Goal: Task Accomplishment & Management: Manage account settings

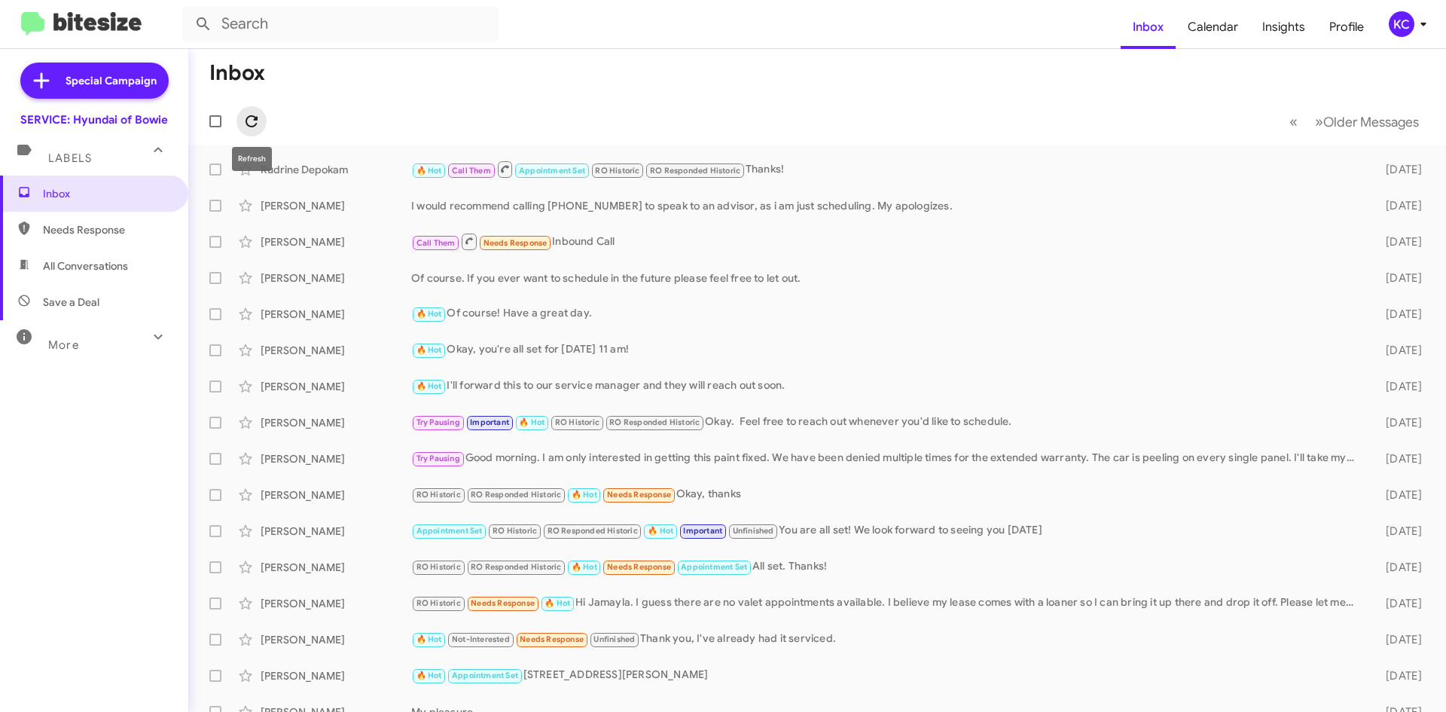
click at [258, 116] on icon at bounding box center [251, 121] width 18 height 18
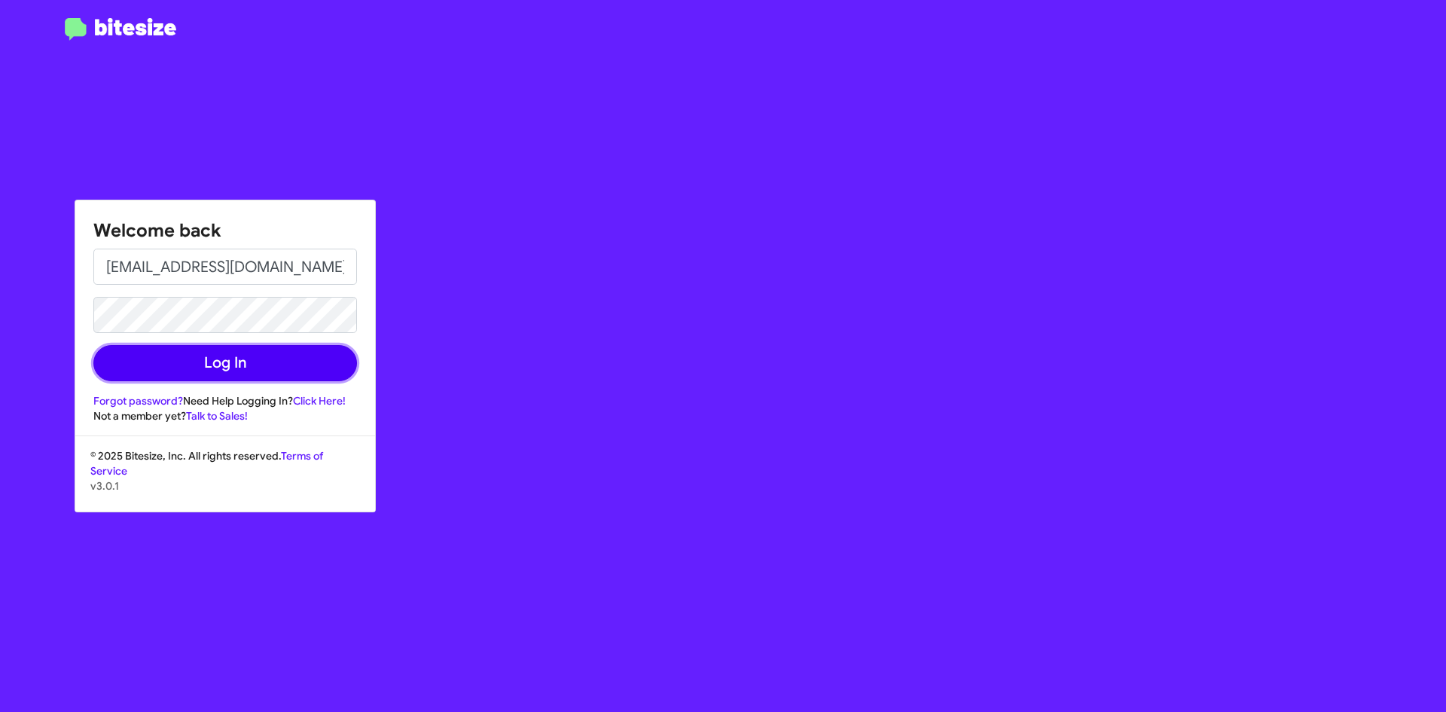
click at [220, 358] on button "Log In" at bounding box center [225, 363] width 264 height 36
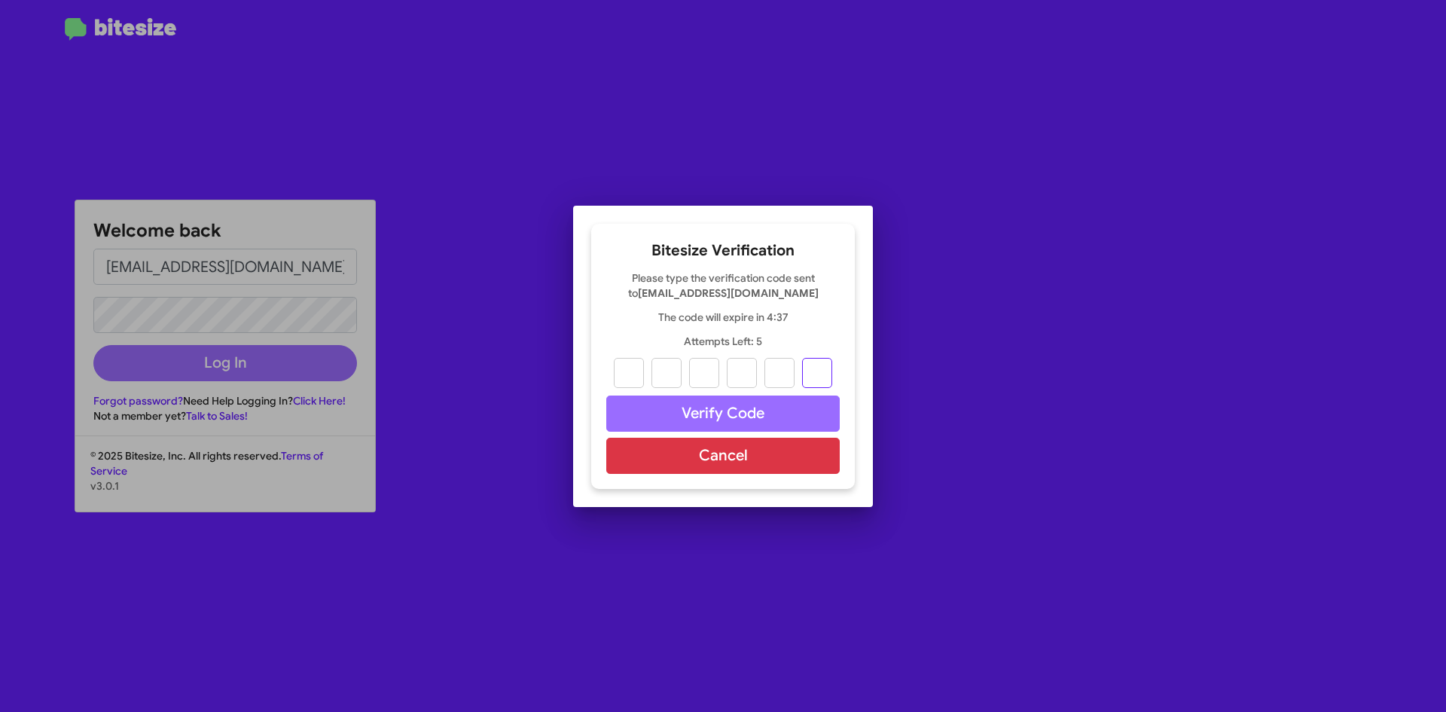
paste input "1"
type input "6"
type input "9"
type input "2"
type input "0"
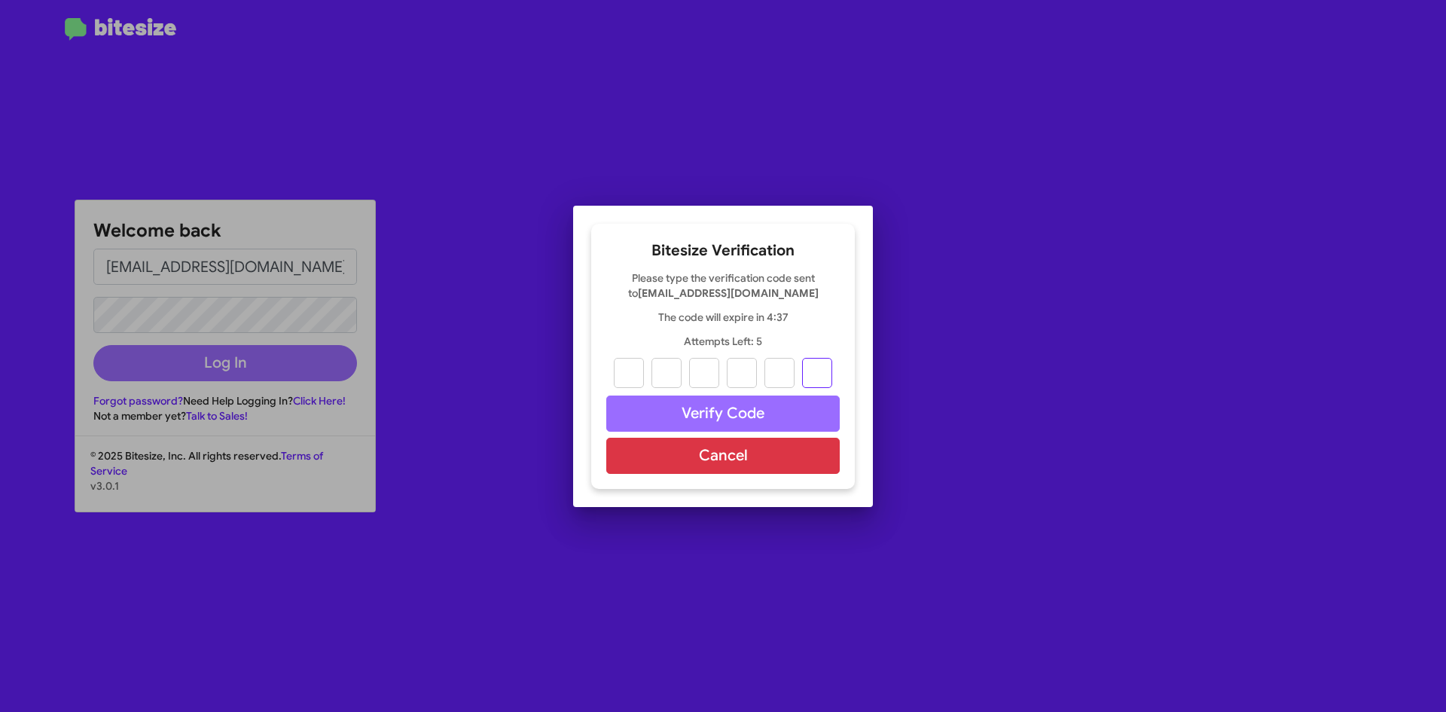
type input "0"
type input "1"
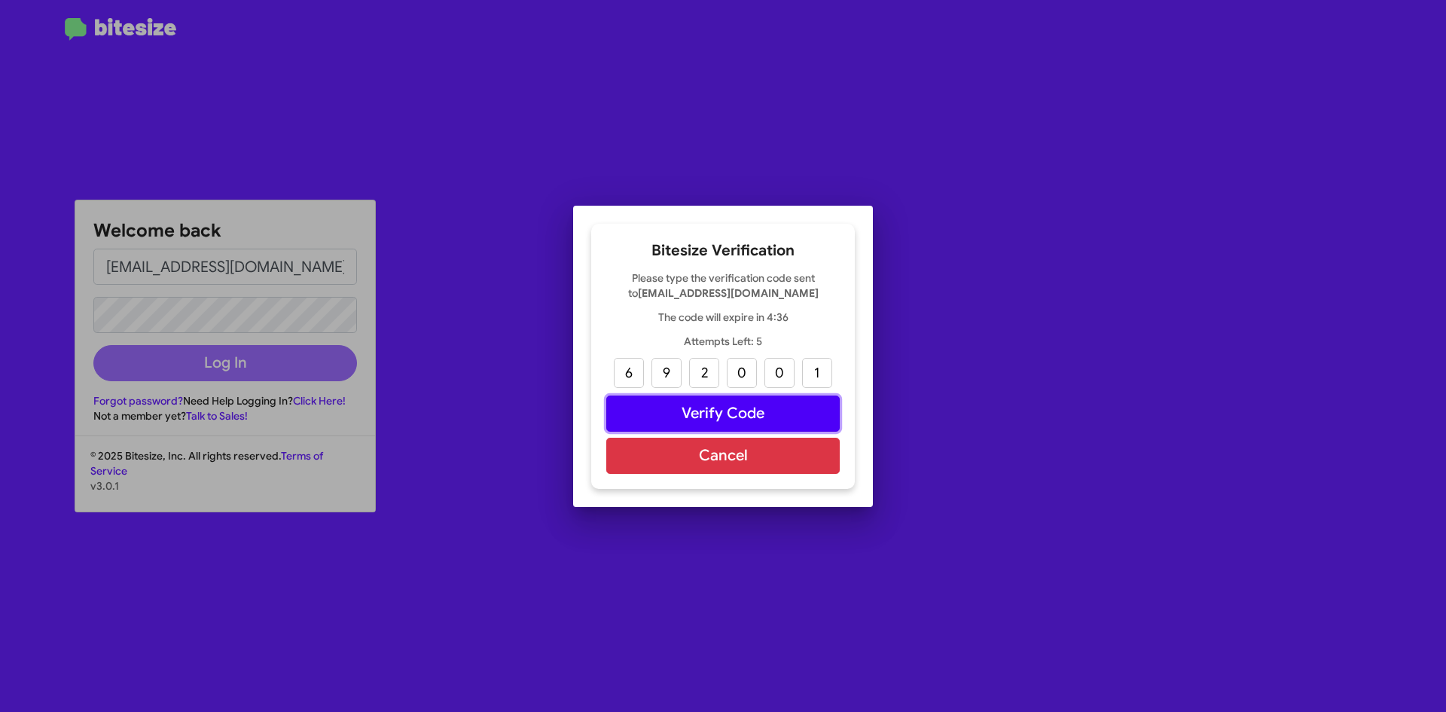
click at [745, 401] on button "Verify Code" at bounding box center [722, 413] width 233 height 36
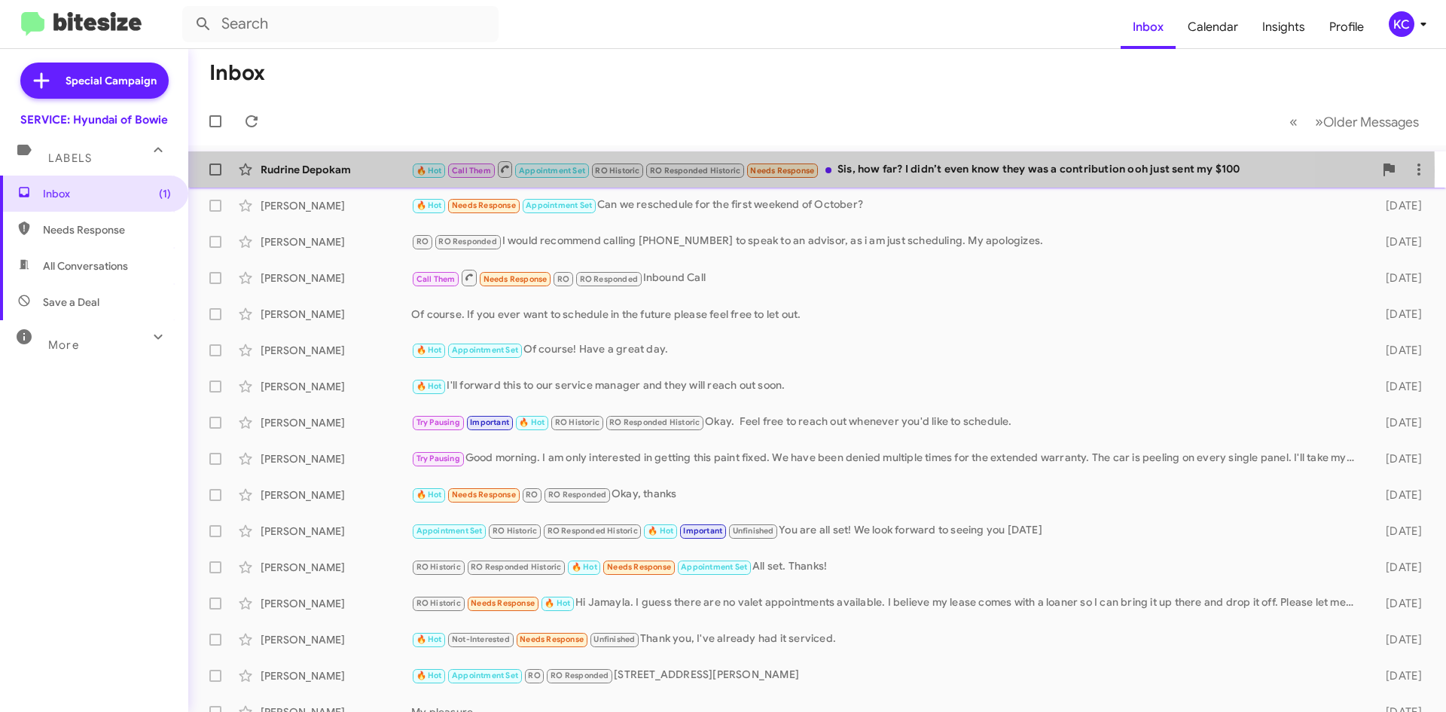
click at [322, 170] on div "Rudrine Depokam" at bounding box center [336, 169] width 151 height 15
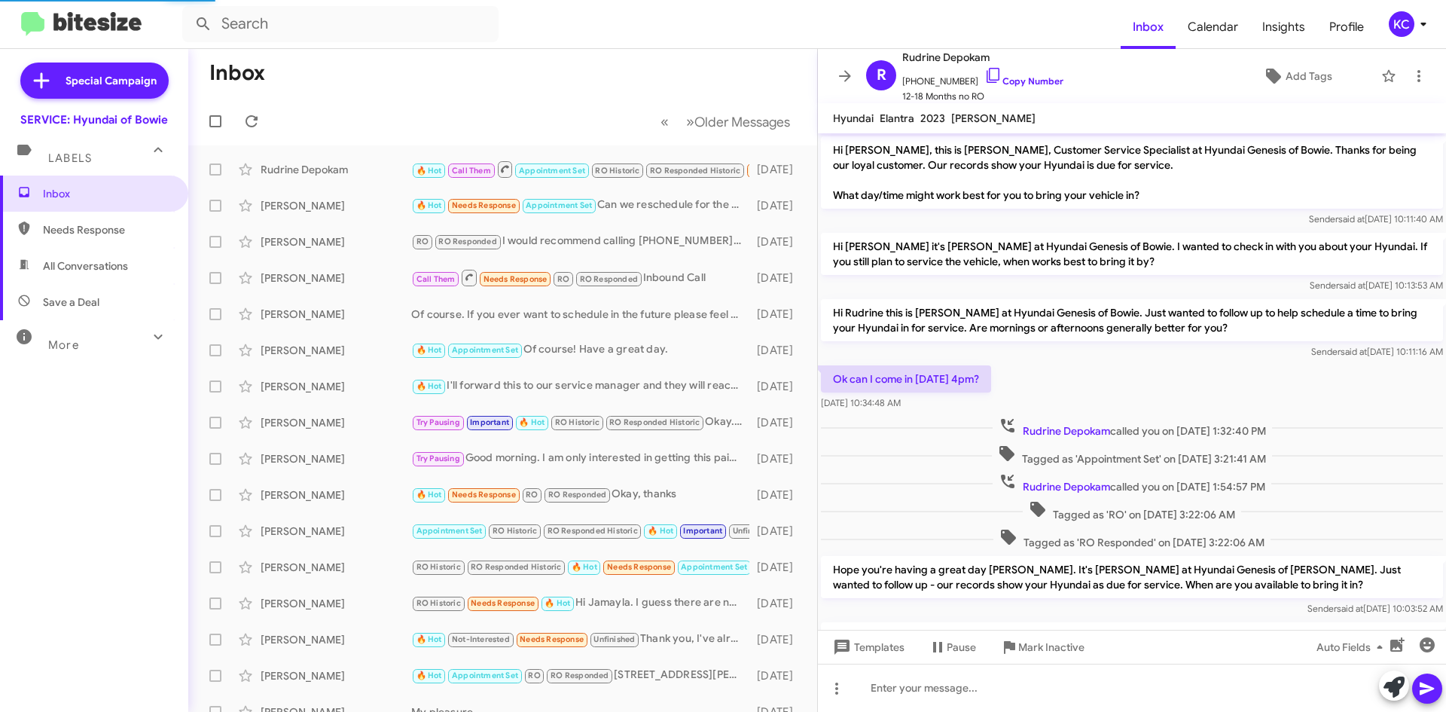
scroll to position [537, 0]
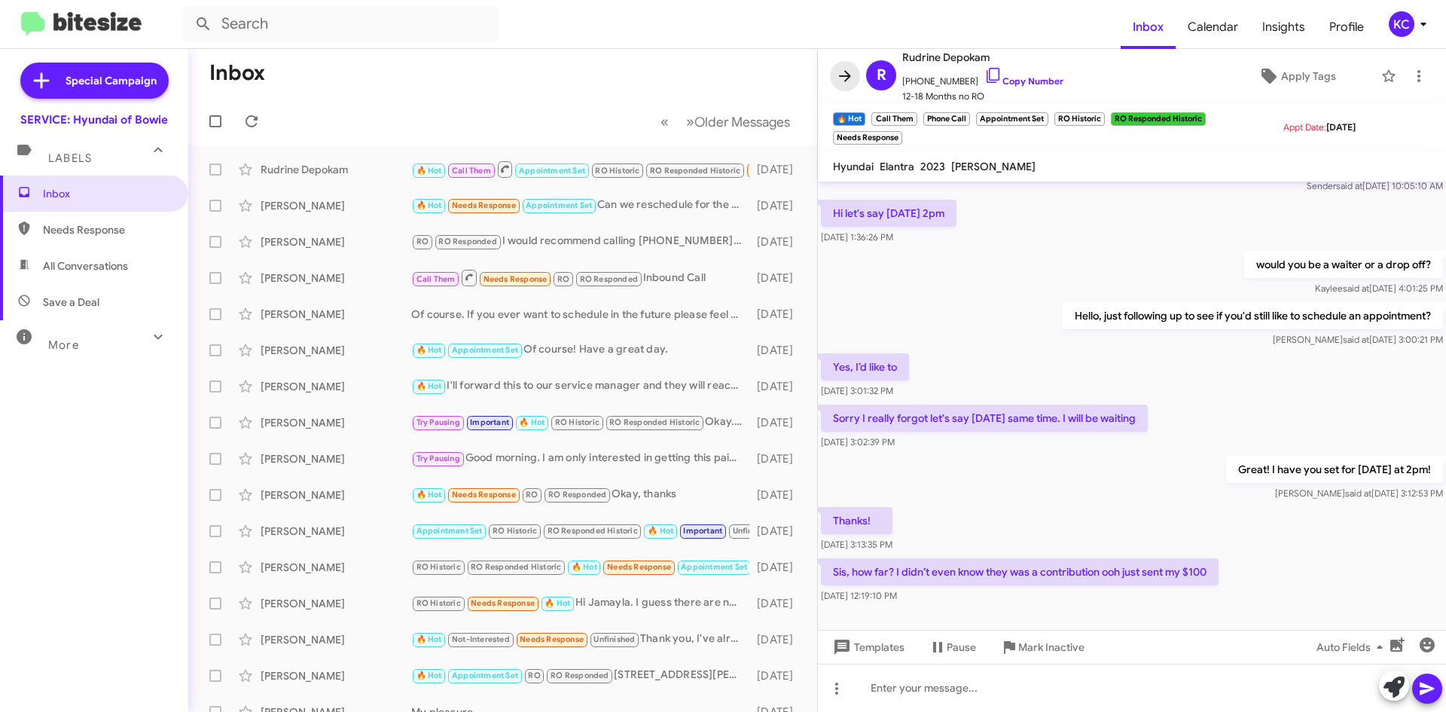
click at [840, 77] on icon at bounding box center [845, 75] width 12 height 11
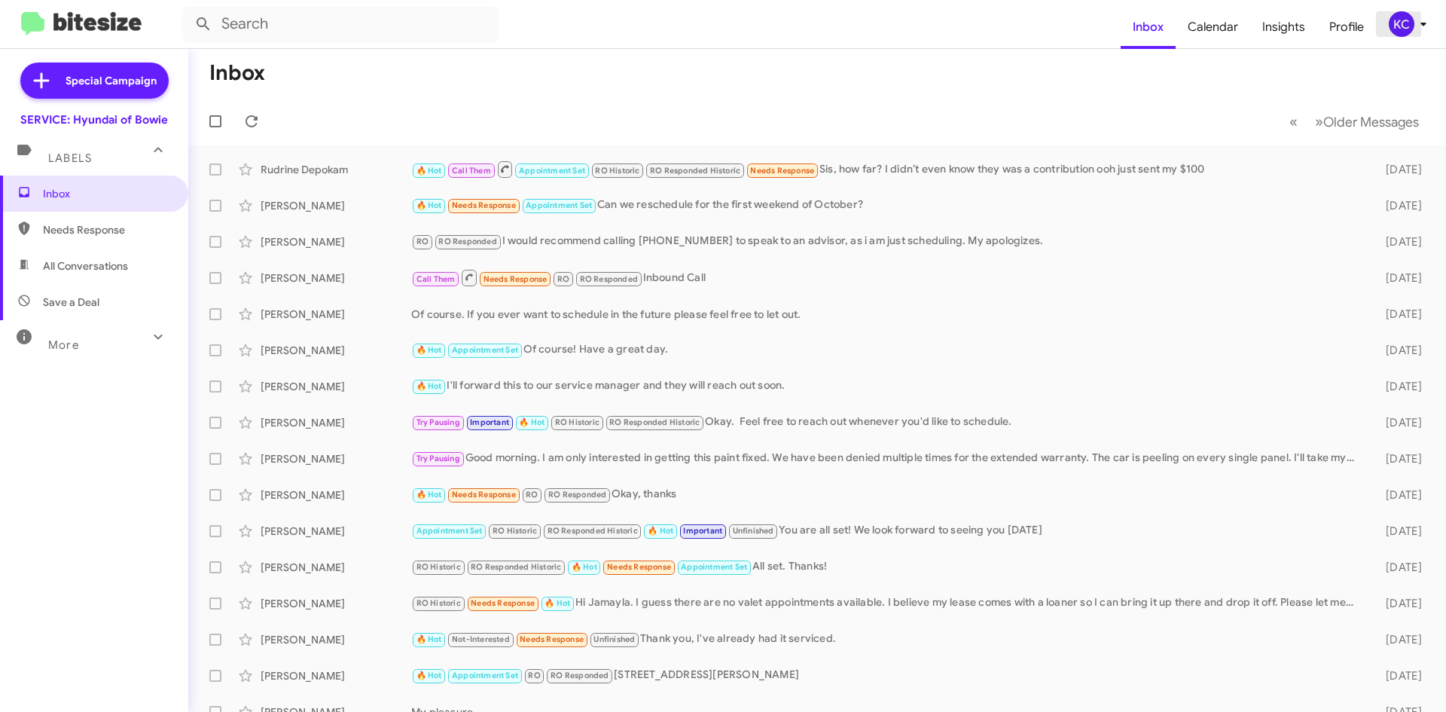
click at [1391, 21] on div "KC" at bounding box center [1401, 24] width 26 height 26
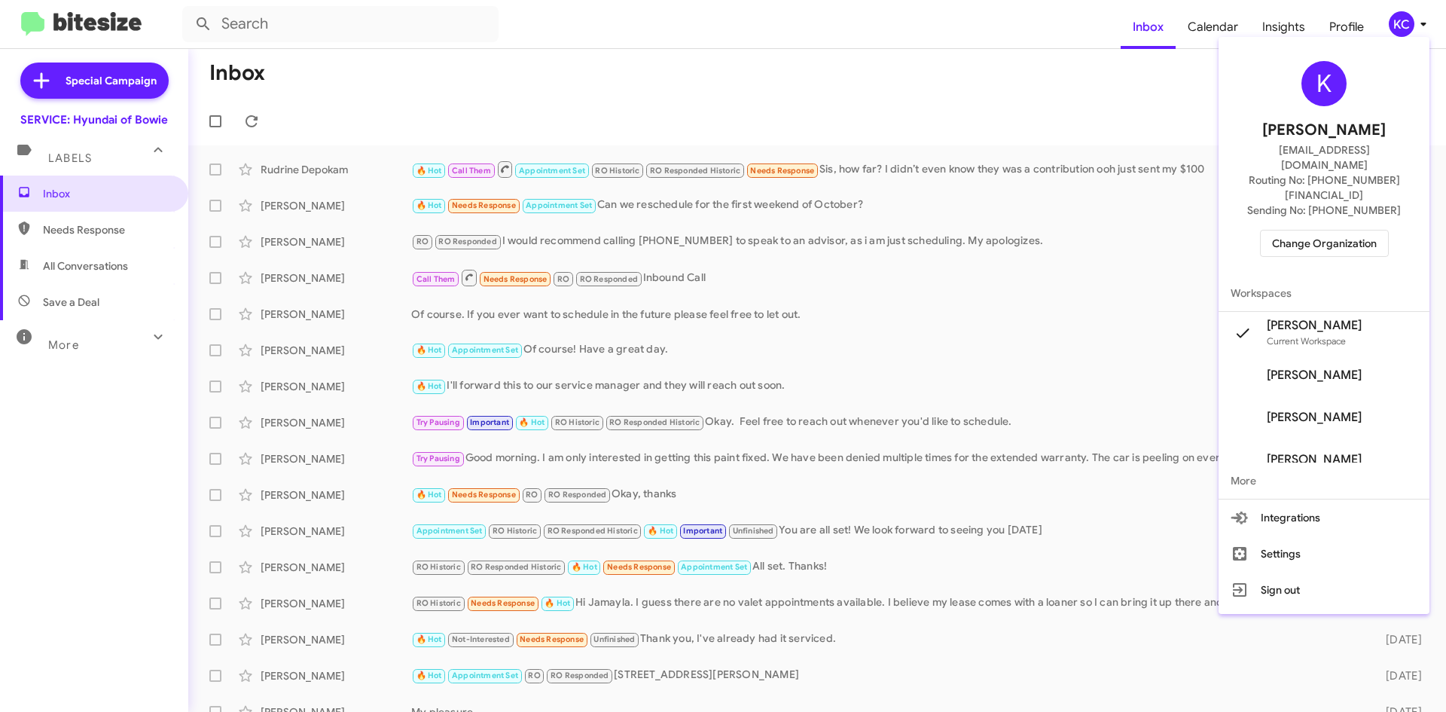
click at [1342, 230] on span "Change Organization" at bounding box center [1324, 243] width 105 height 26
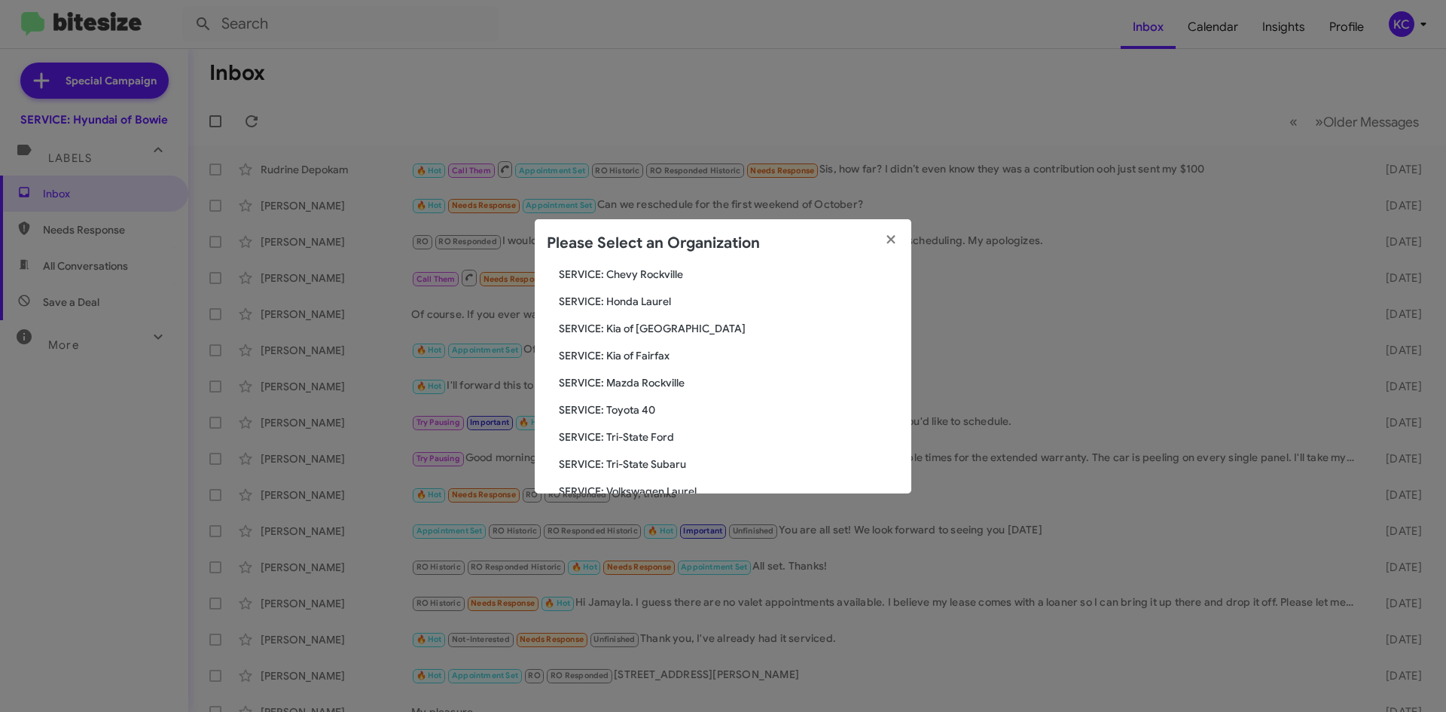
scroll to position [203, 0]
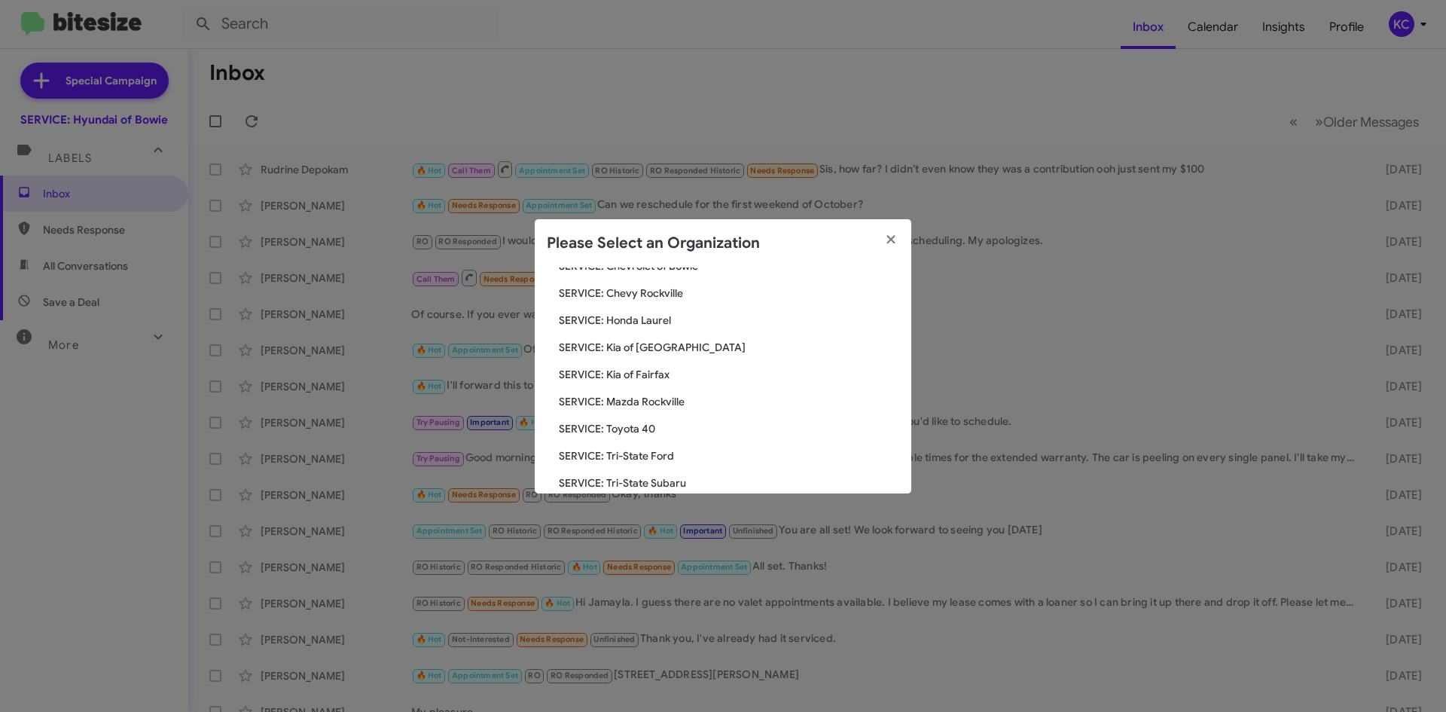
click at [636, 488] on span "SERVICE: Tri-State Subaru" at bounding box center [729, 482] width 340 height 15
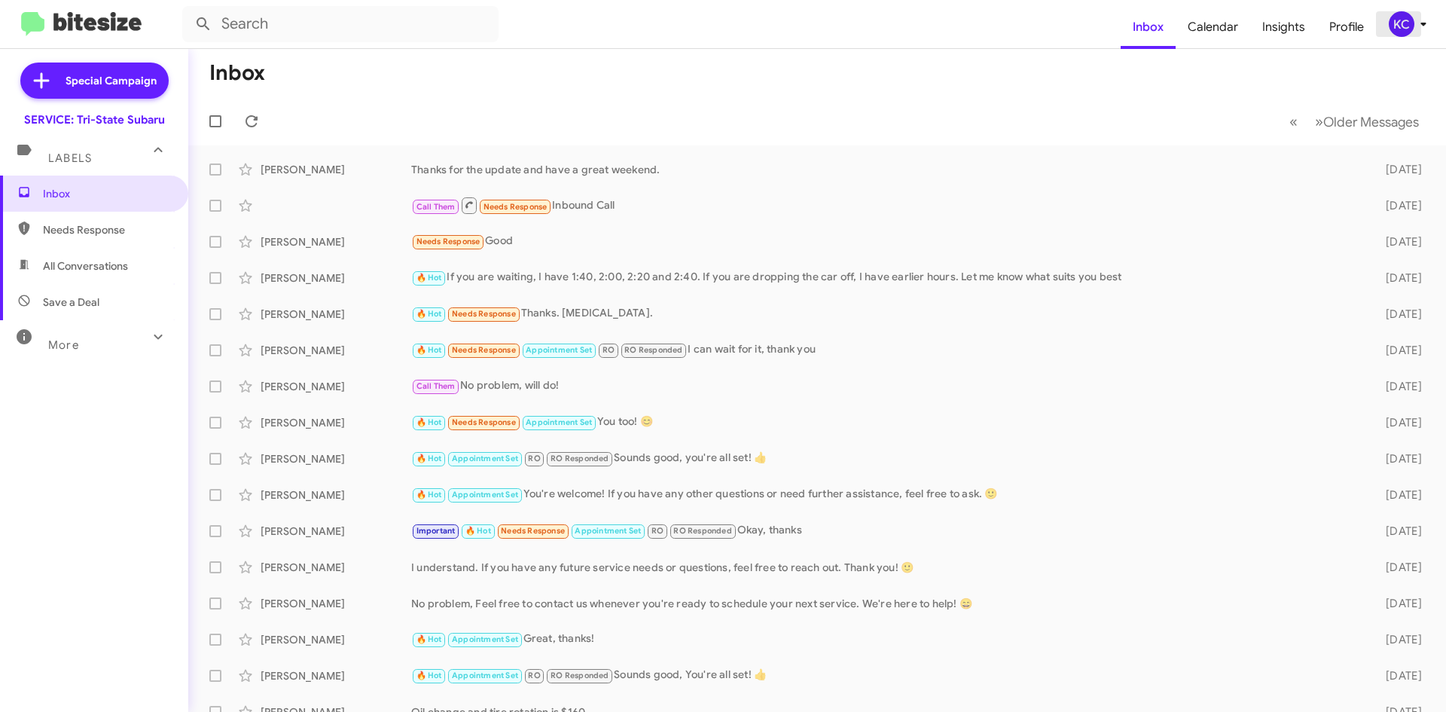
click at [1423, 20] on icon at bounding box center [1423, 24] width 18 height 18
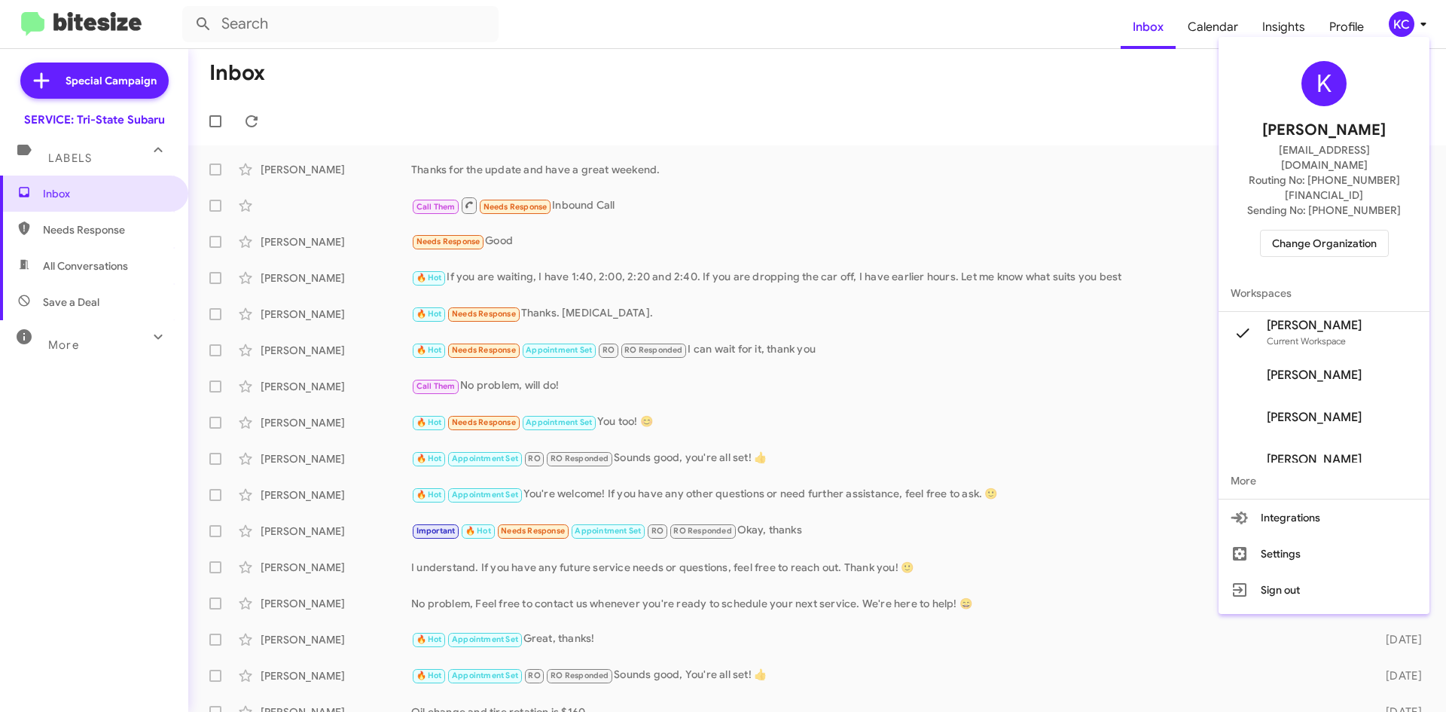
drag, startPoint x: 1304, startPoint y: 197, endPoint x: 1303, endPoint y: 214, distance: 16.6
click at [1303, 213] on div "K Kaylee Cole kaycole@ourismancars.com Routing No: +1 (302) 453-9900 Sending No…" at bounding box center [1323, 159] width 211 height 232
click at [1303, 230] on span "Change Organization" at bounding box center [1324, 243] width 105 height 26
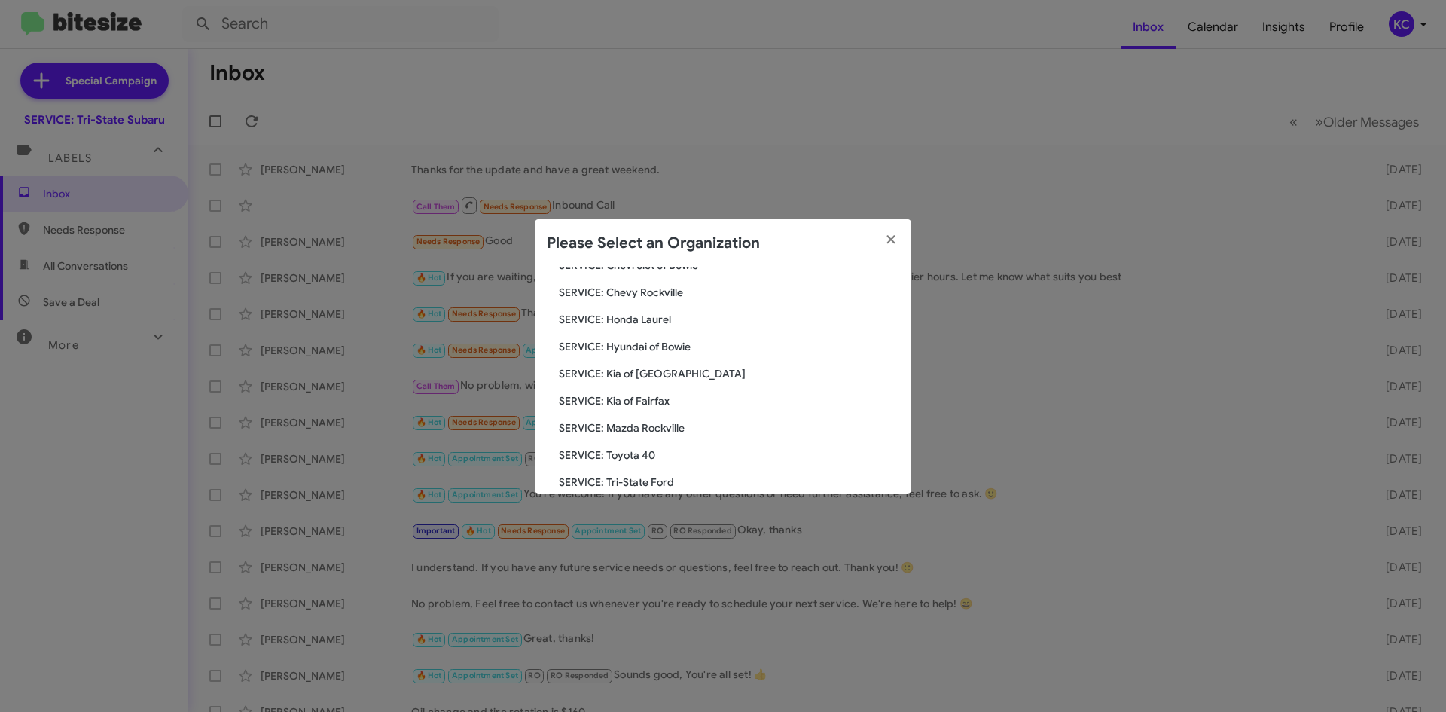
scroll to position [203, 0]
click at [629, 404] on span "SERVICE: Kia of Fairfax" at bounding box center [729, 401] width 340 height 15
